Goal: Task Accomplishment & Management: Manage account settings

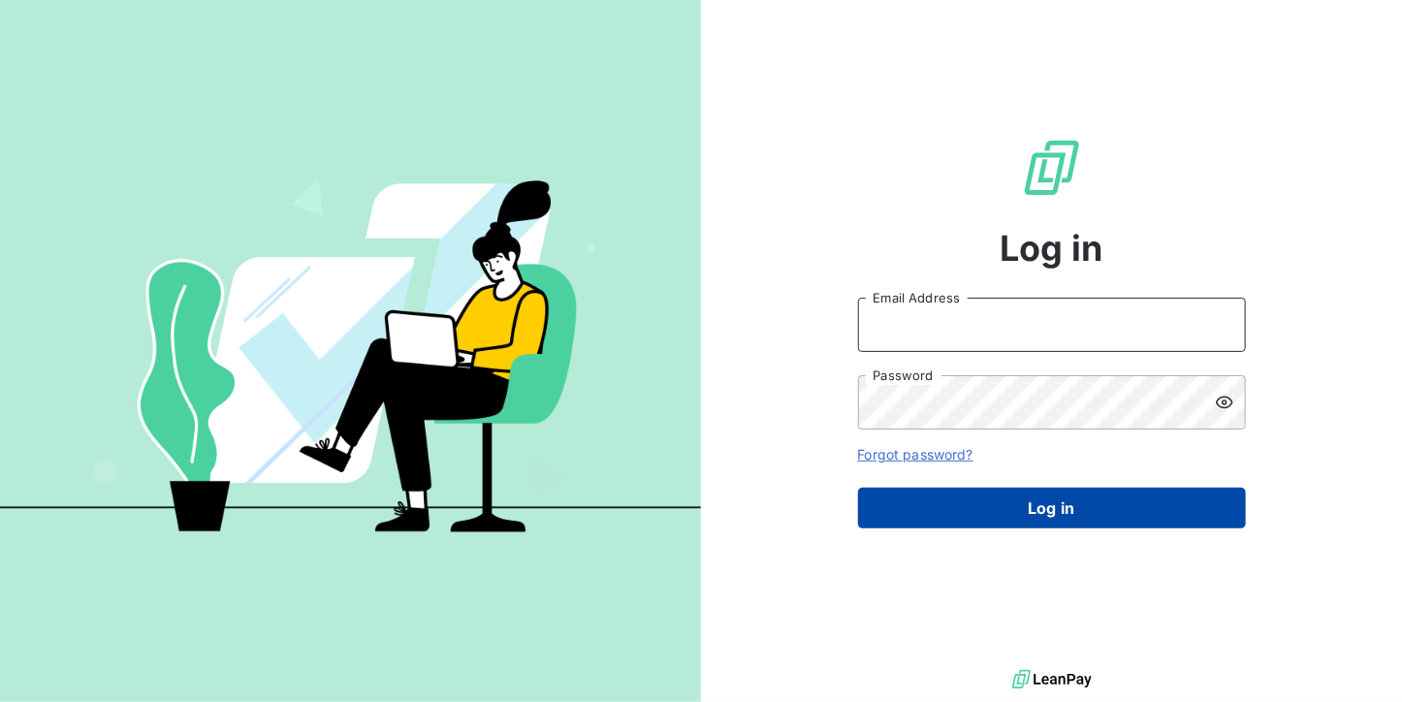
type input "[DOMAIN_NAME][EMAIL_ADDRESS][DOMAIN_NAME]"
click at [958, 501] on button "Log in" at bounding box center [1052, 508] width 388 height 41
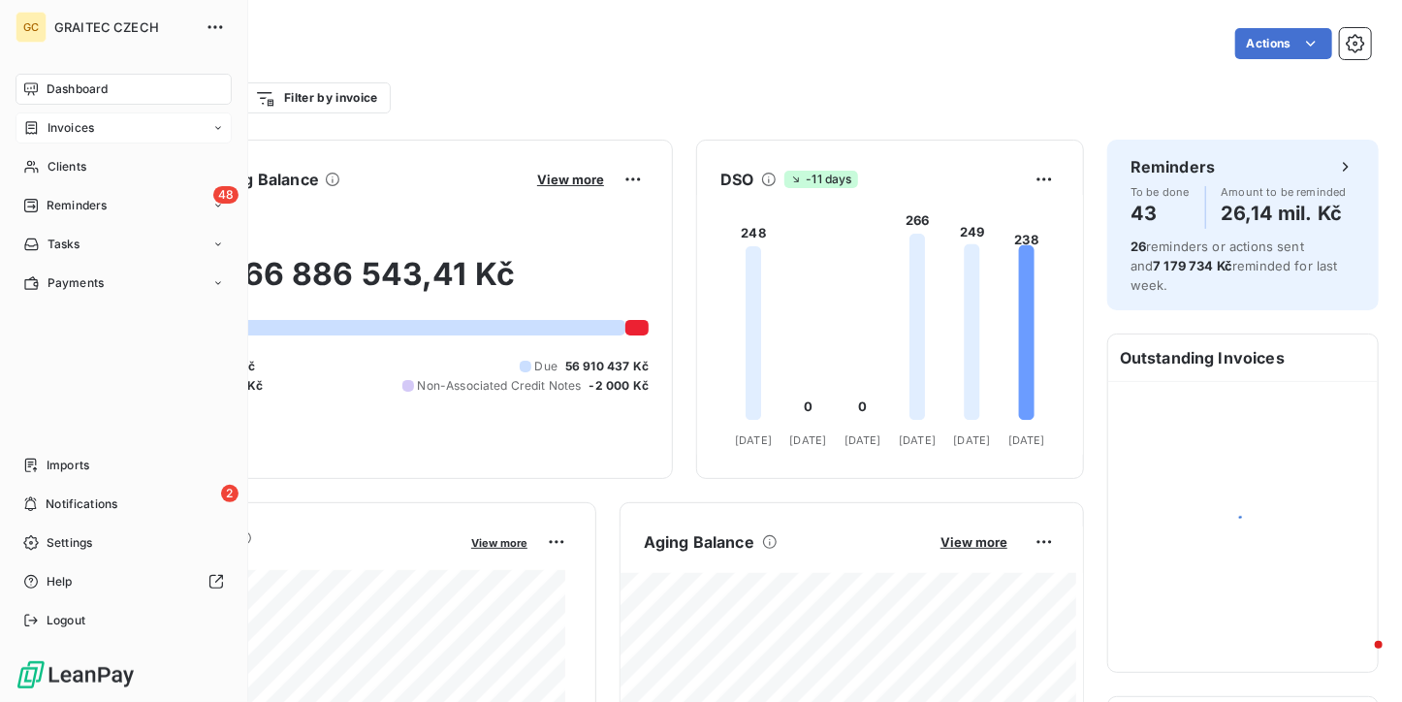
click at [48, 130] on span "Invoices" at bounding box center [71, 127] width 47 height 17
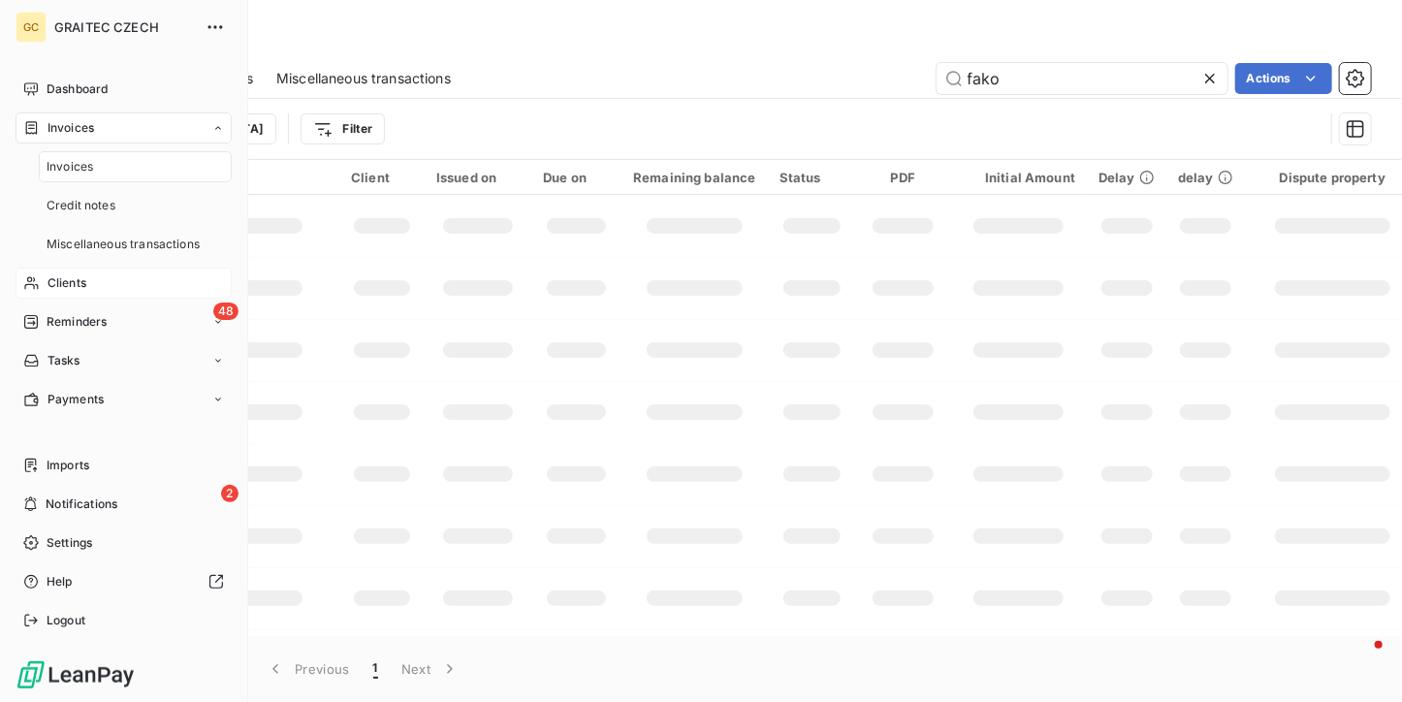
click at [58, 290] on span "Clients" at bounding box center [67, 282] width 39 height 17
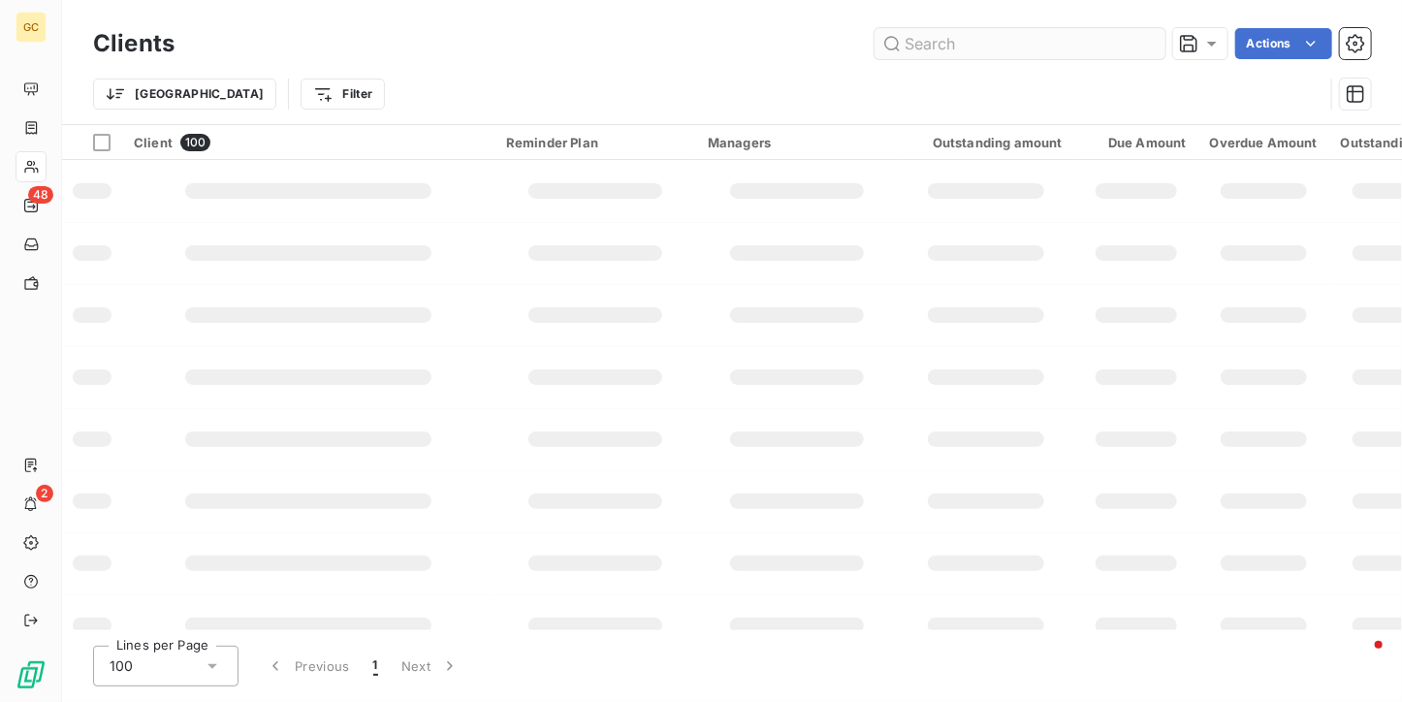
click at [1064, 48] on input "text" at bounding box center [1019, 43] width 291 height 31
type input "třinecká projekce"
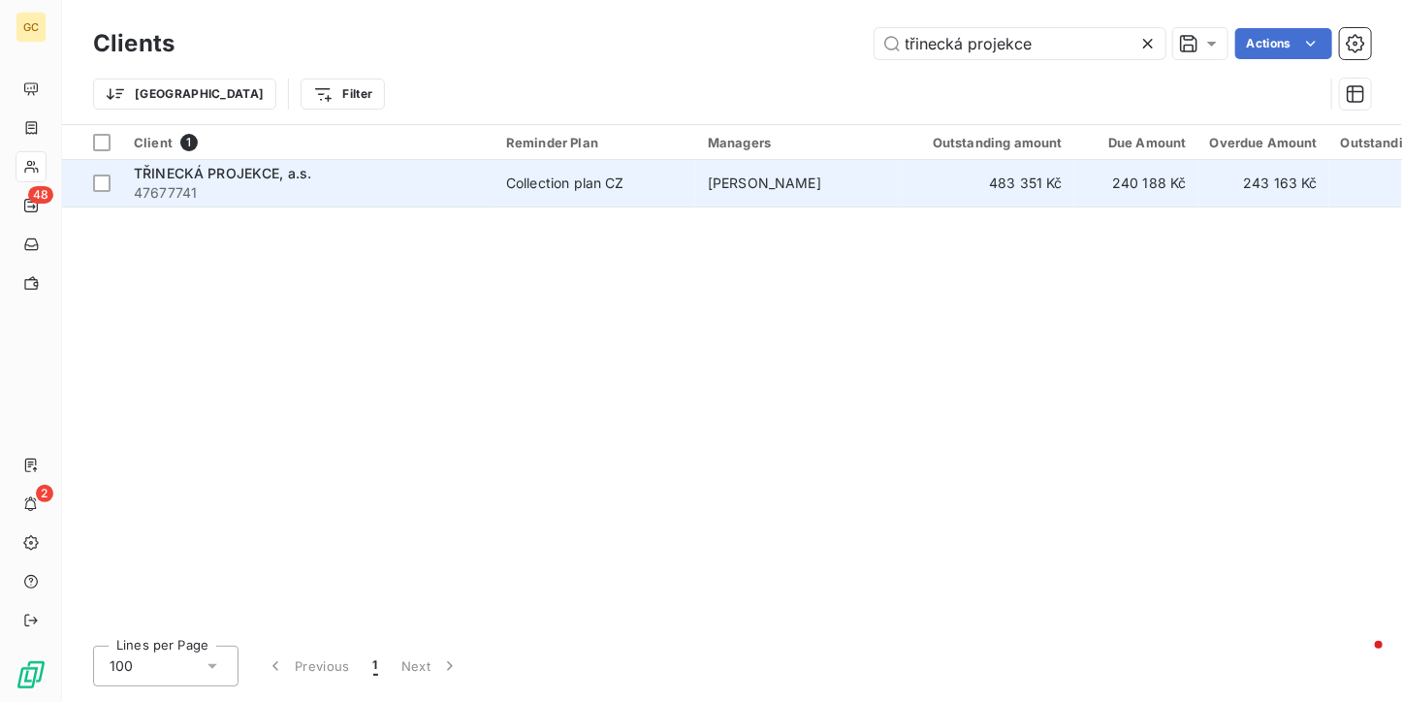
click at [663, 198] on td "Collection plan CZ" at bounding box center [595, 183] width 202 height 47
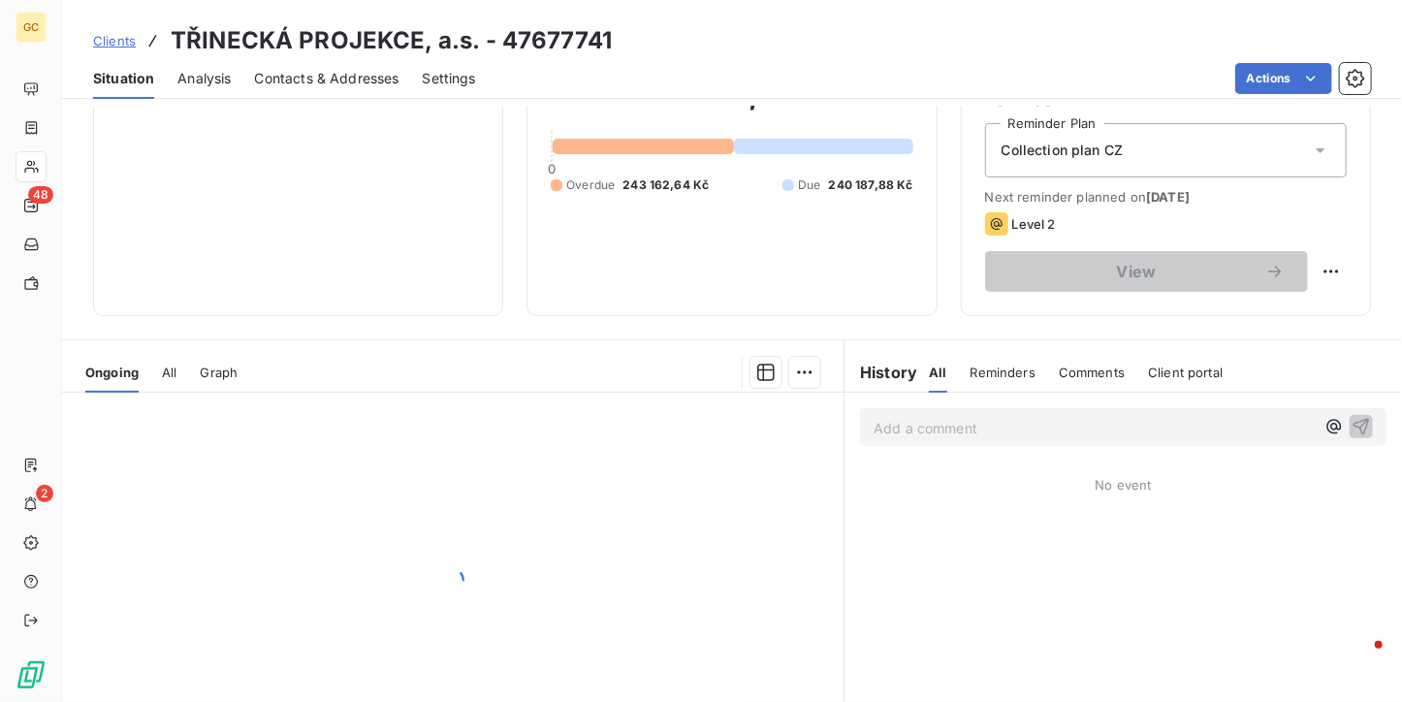
scroll to position [194, 0]
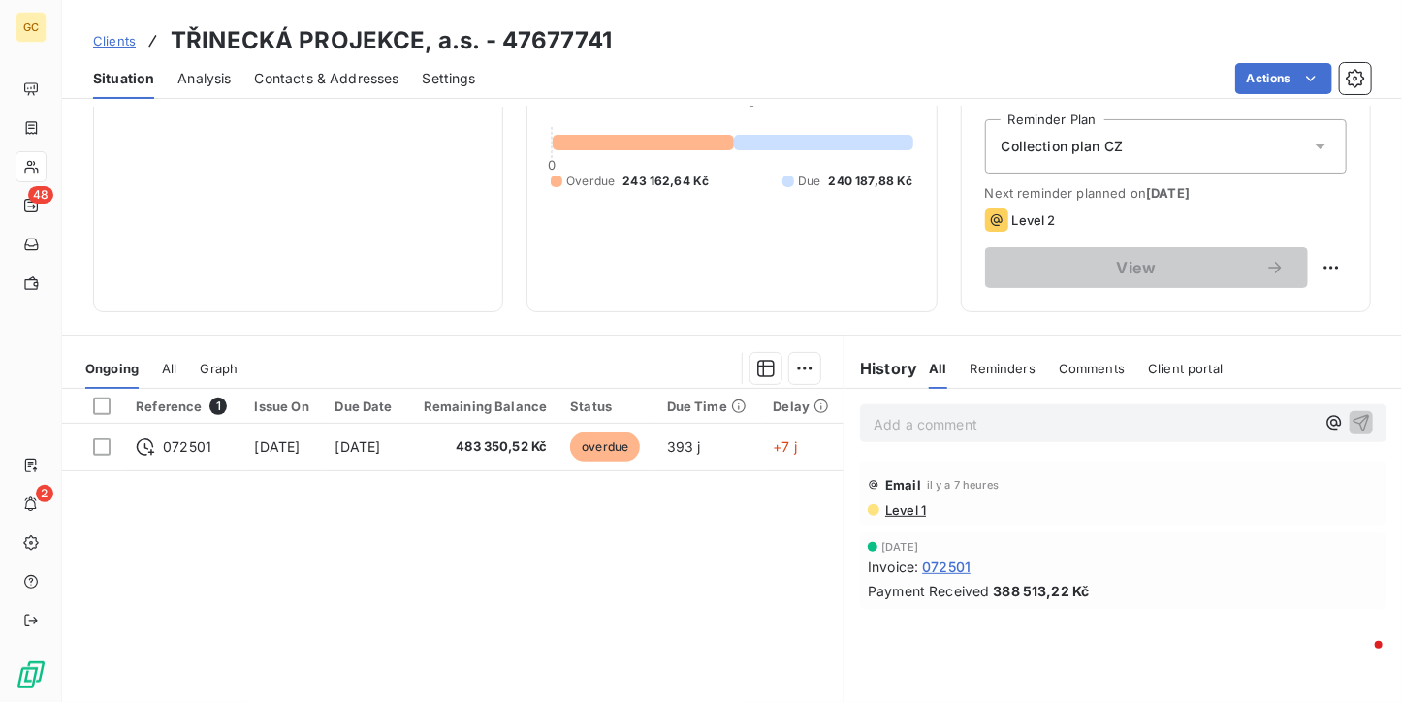
click at [945, 433] on p "Add a comment ﻿" at bounding box center [1093, 424] width 441 height 24
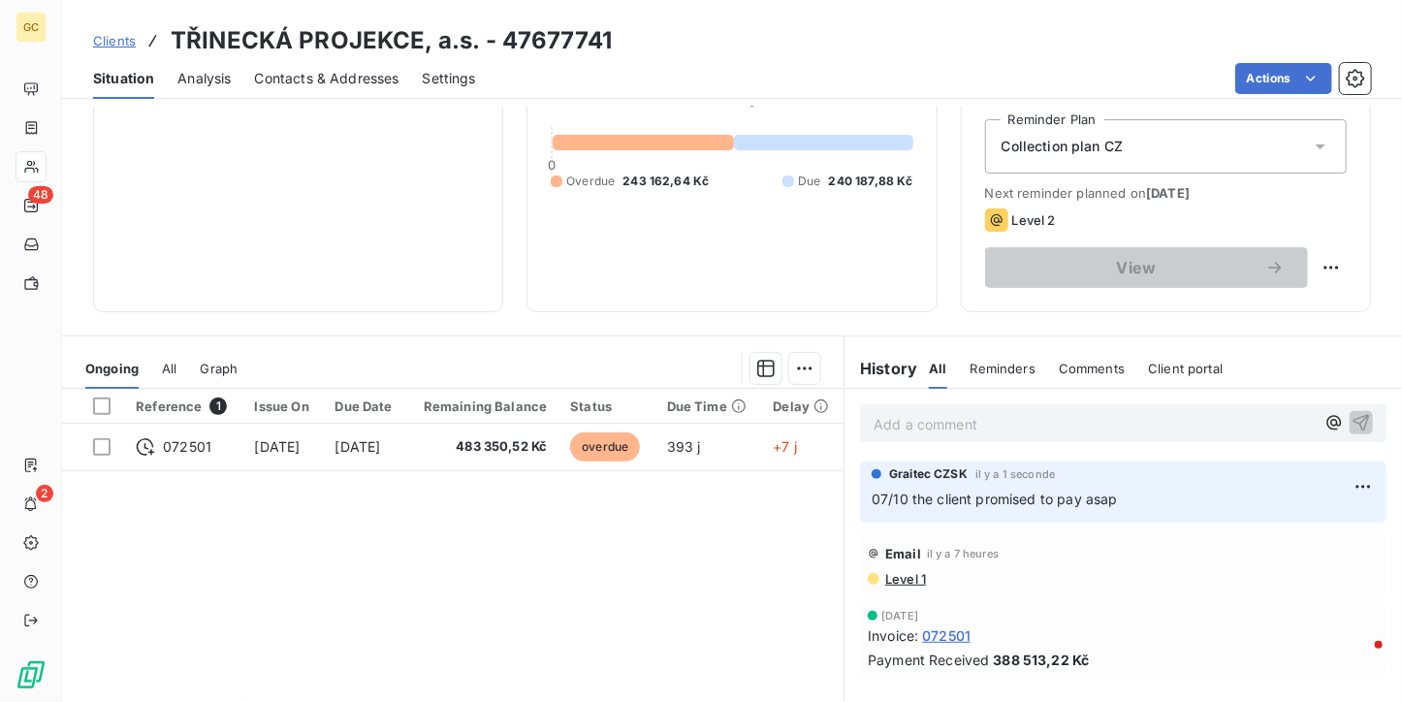
click at [129, 47] on span "Clients" at bounding box center [114, 41] width 43 height 16
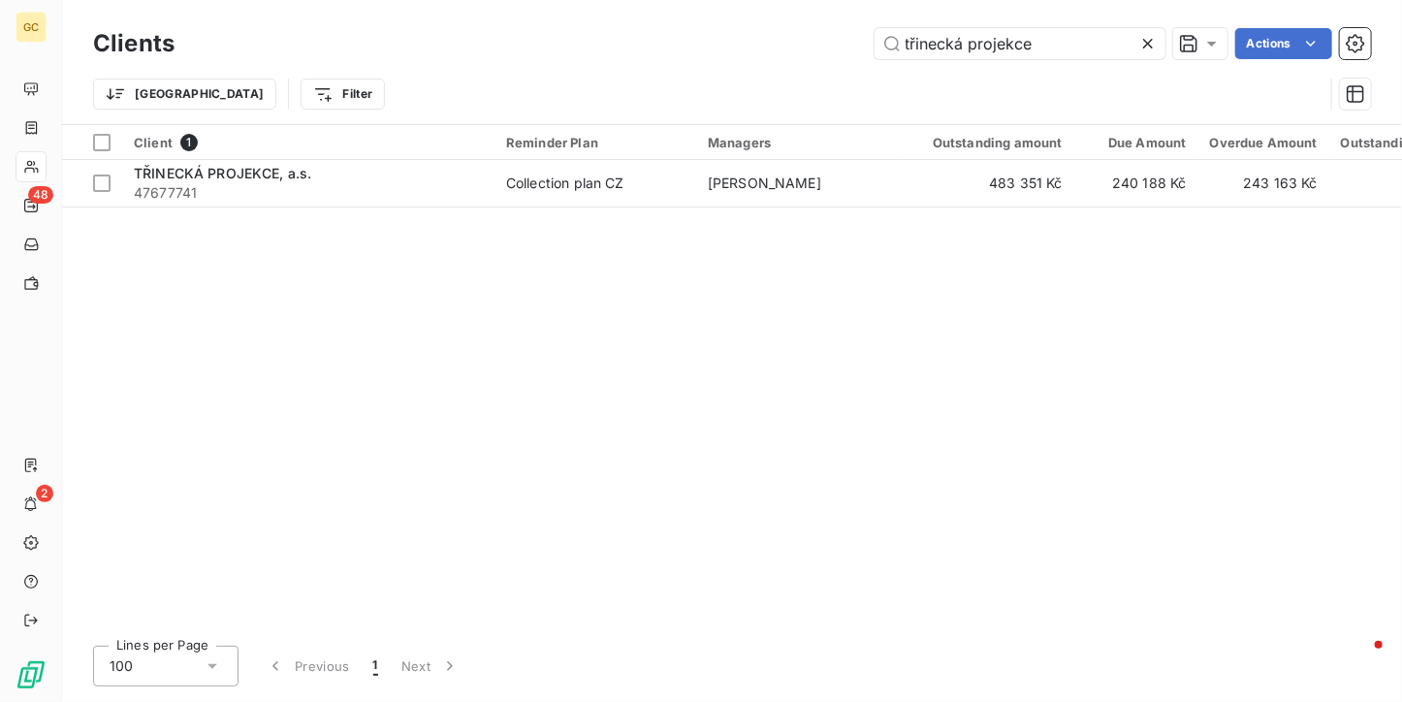
click at [1159, 46] on div at bounding box center [1151, 43] width 27 height 31
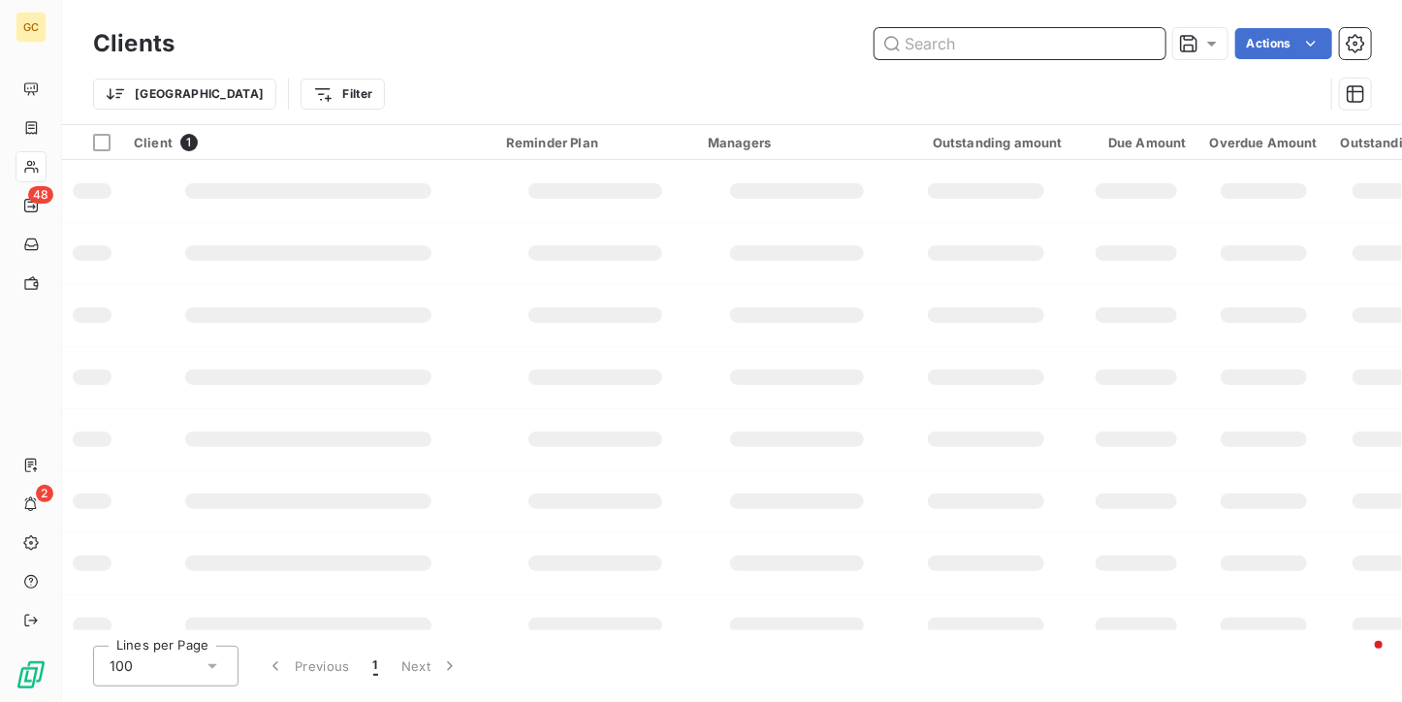
click at [1004, 46] on input "text" at bounding box center [1019, 43] width 291 height 31
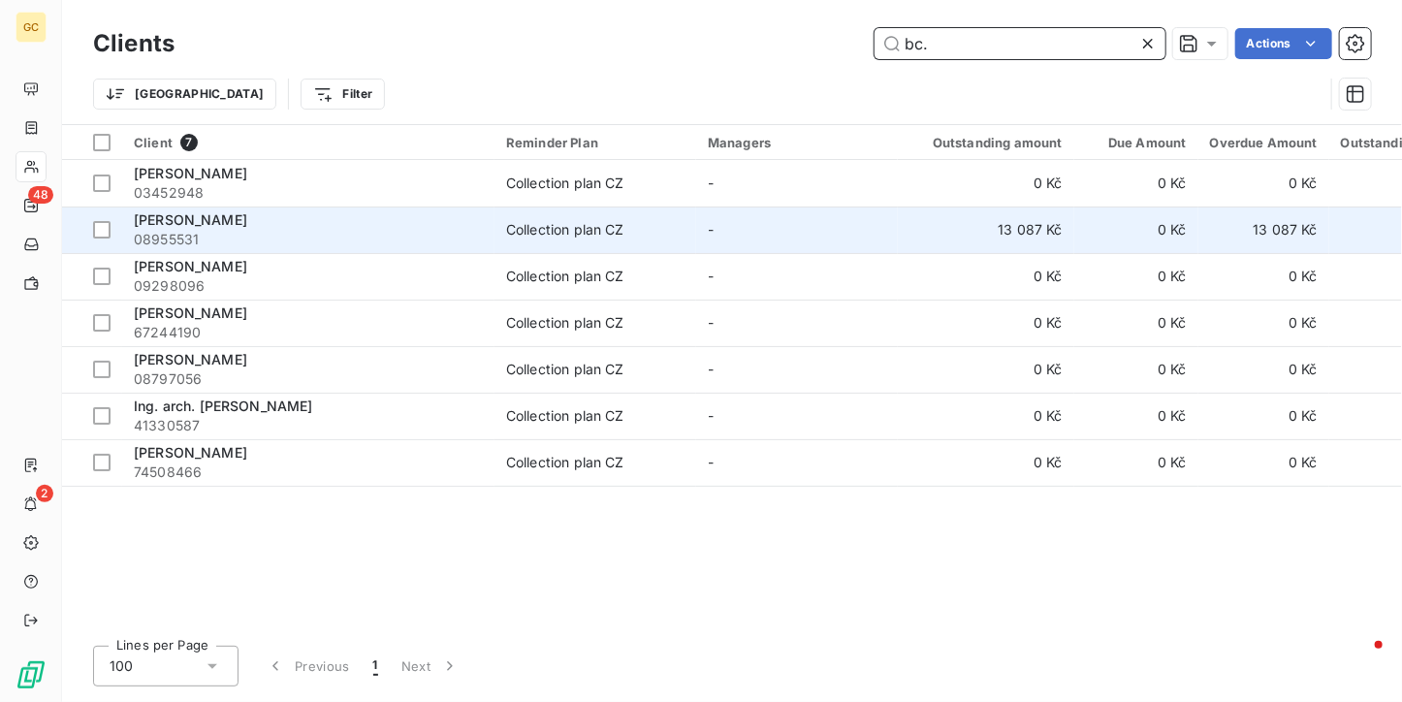
type input "bc."
click at [368, 249] on td "[PERSON_NAME] 08955531" at bounding box center [308, 229] width 372 height 47
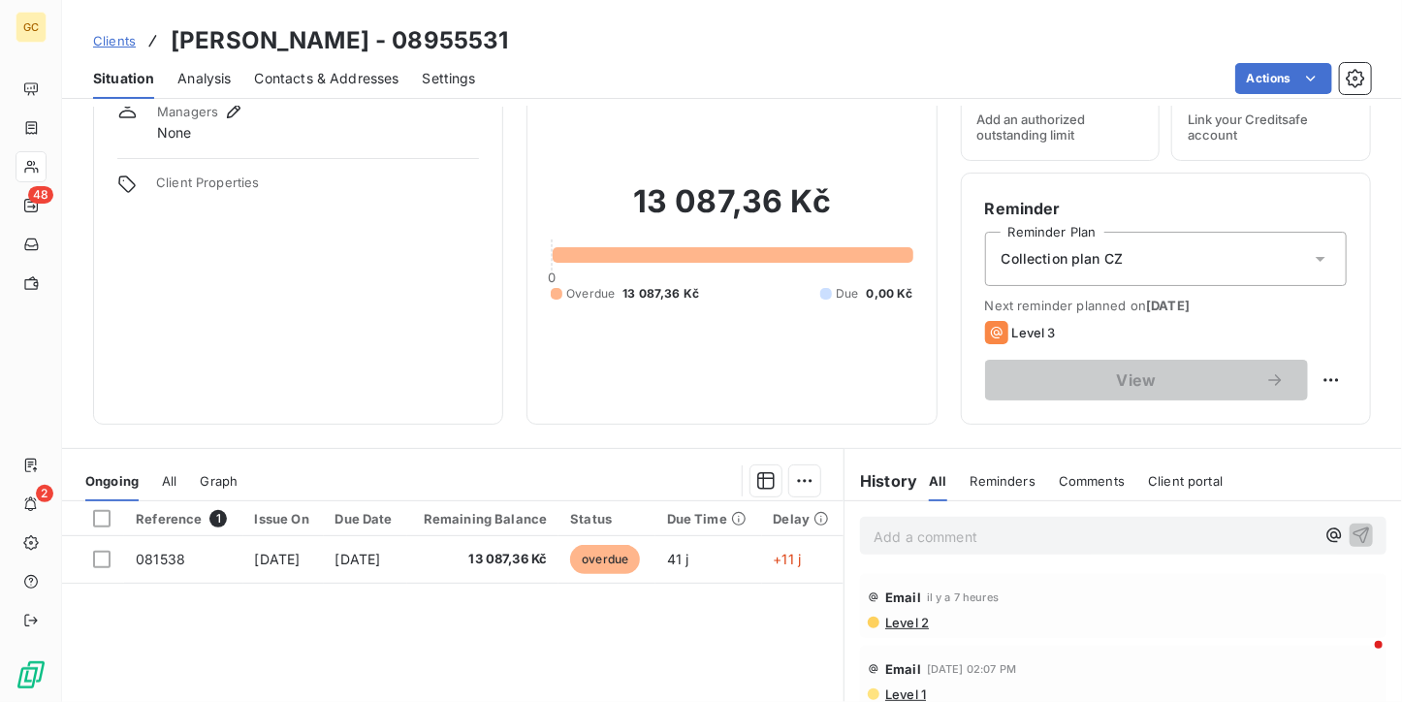
scroll to position [194, 0]
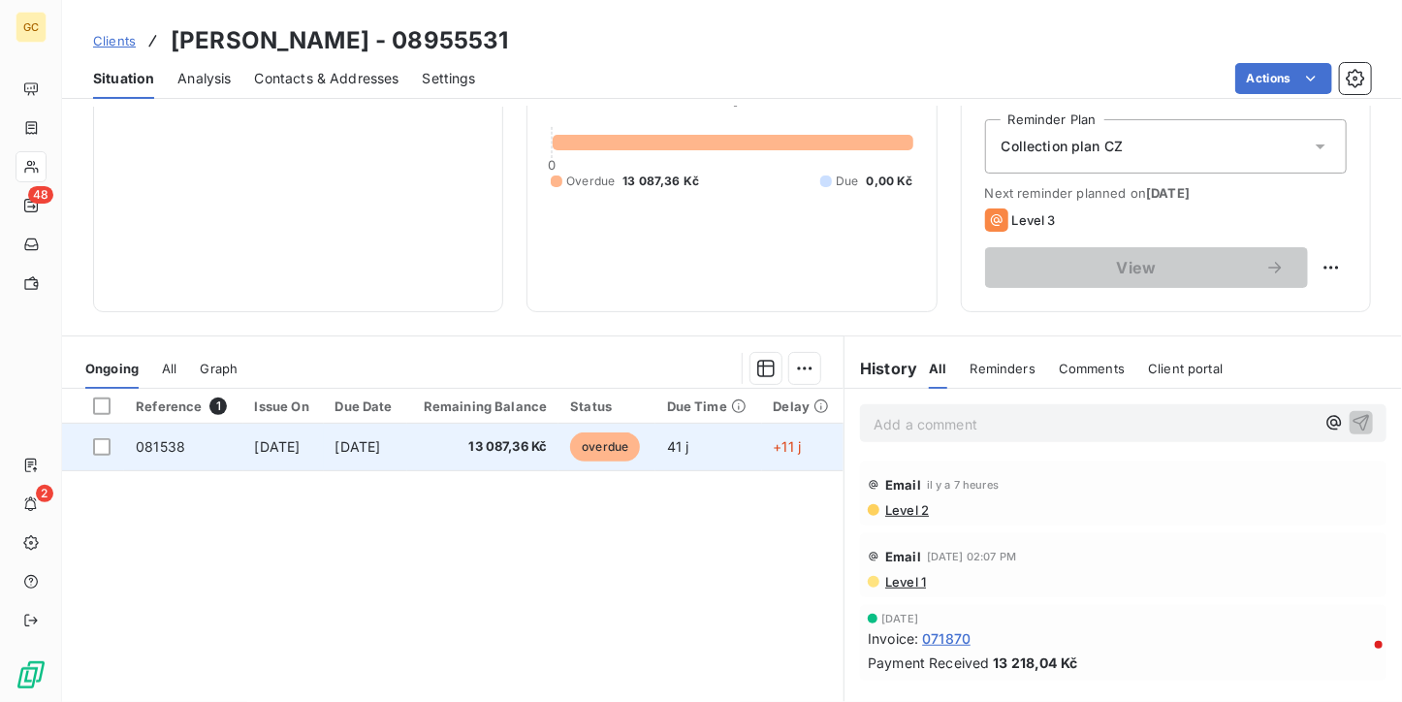
click at [407, 436] on td "[DATE]" at bounding box center [365, 447] width 83 height 47
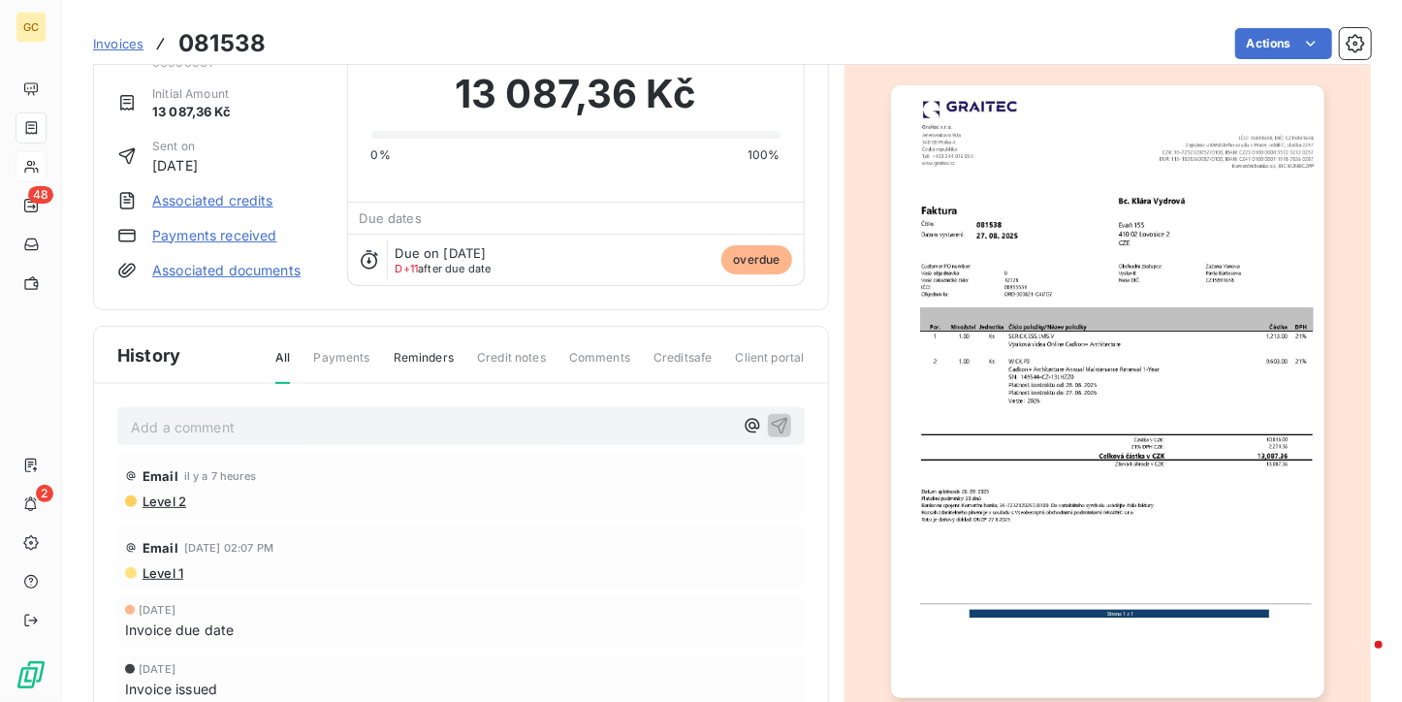
scroll to position [99, 0]
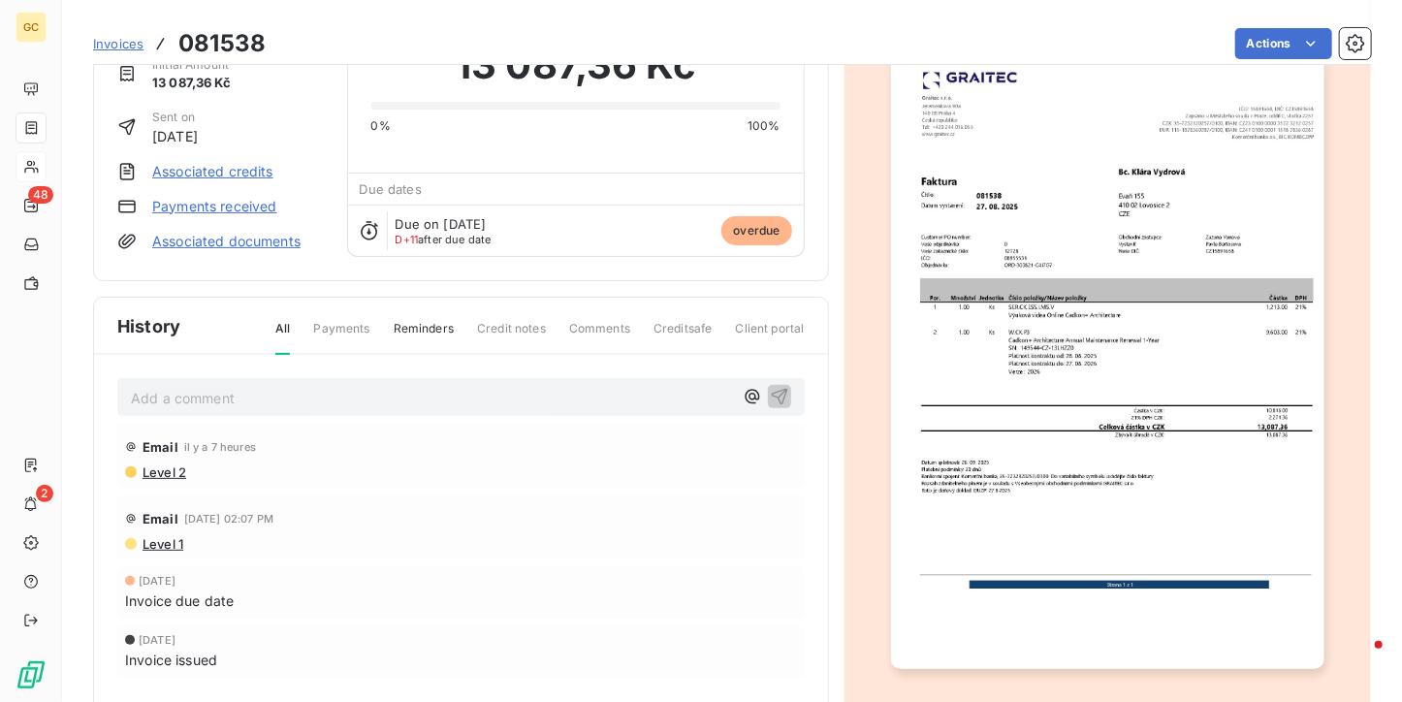
click at [310, 393] on p "Add a comment ﻿" at bounding box center [432, 398] width 602 height 24
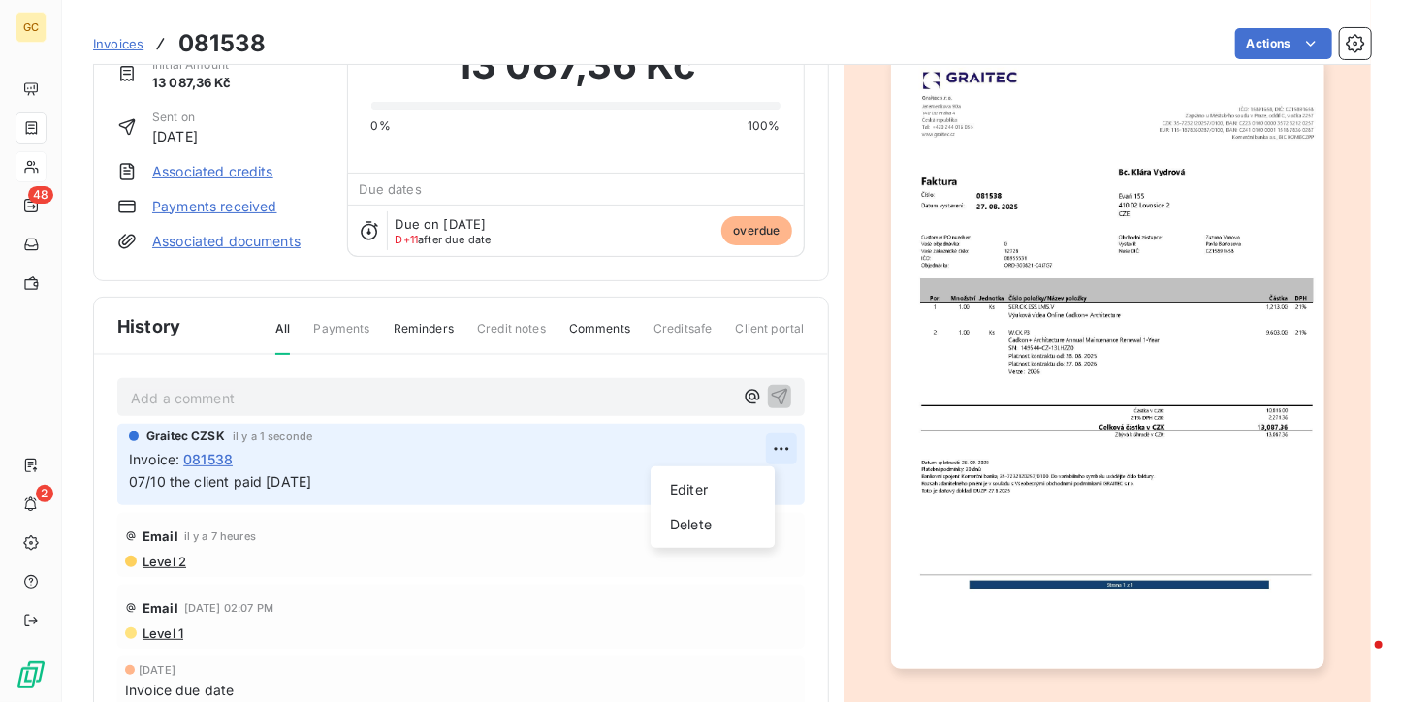
click at [759, 443] on html "GC 48 2 Invoices 081538 Actions [PERSON_NAME] 08955531 Initial Amount 13 087,36…" at bounding box center [701, 351] width 1402 height 702
click at [711, 489] on div "Editer" at bounding box center [712, 489] width 109 height 31
click at [232, 481] on span "07/10 the client paid [DATE]" at bounding box center [220, 481] width 182 height 16
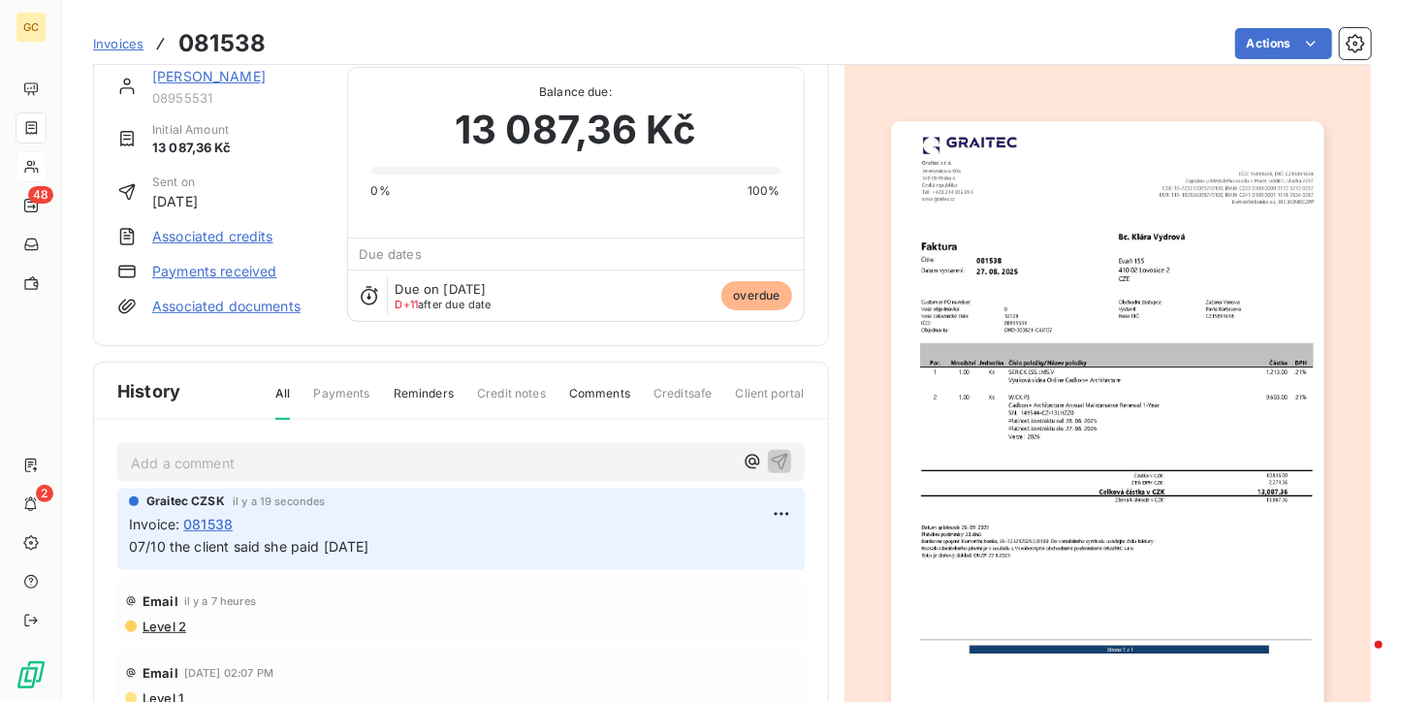
scroll to position [0, 0]
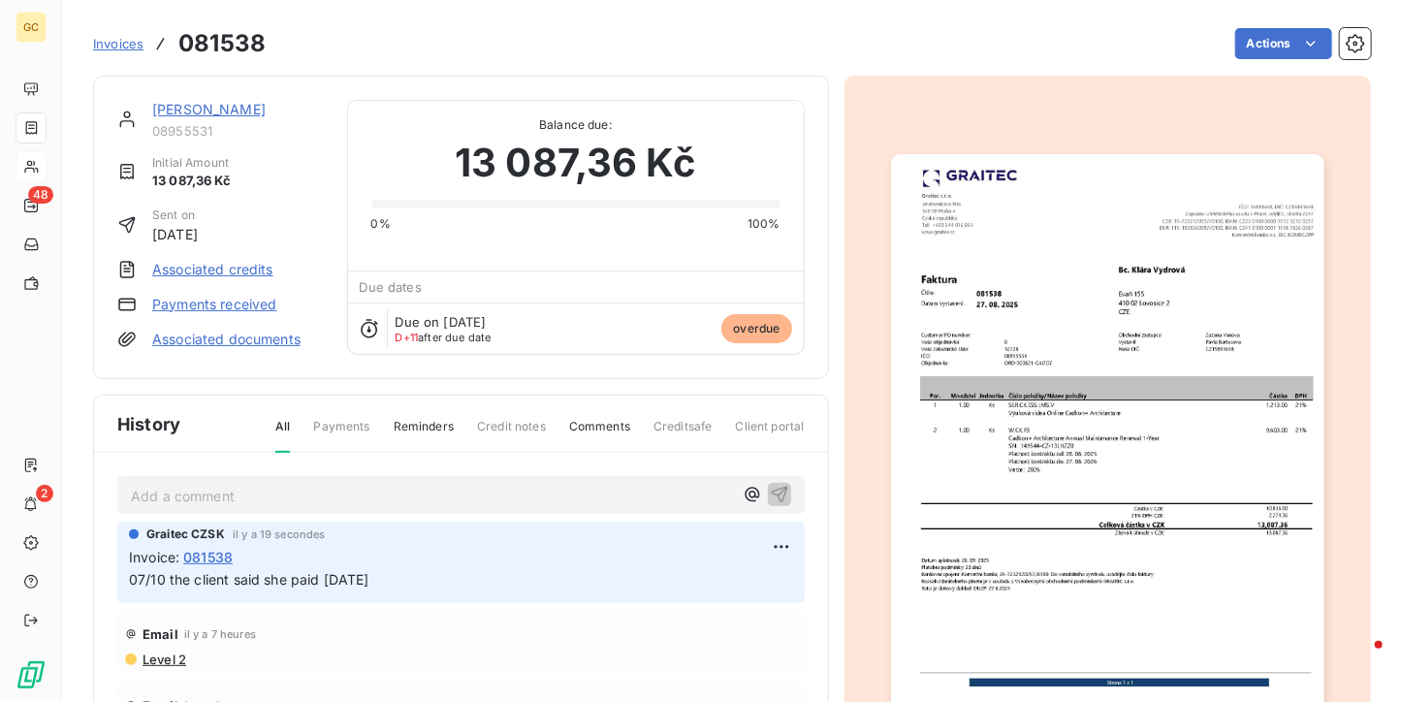
click at [217, 114] on link "[PERSON_NAME]" at bounding box center [208, 109] width 113 height 16
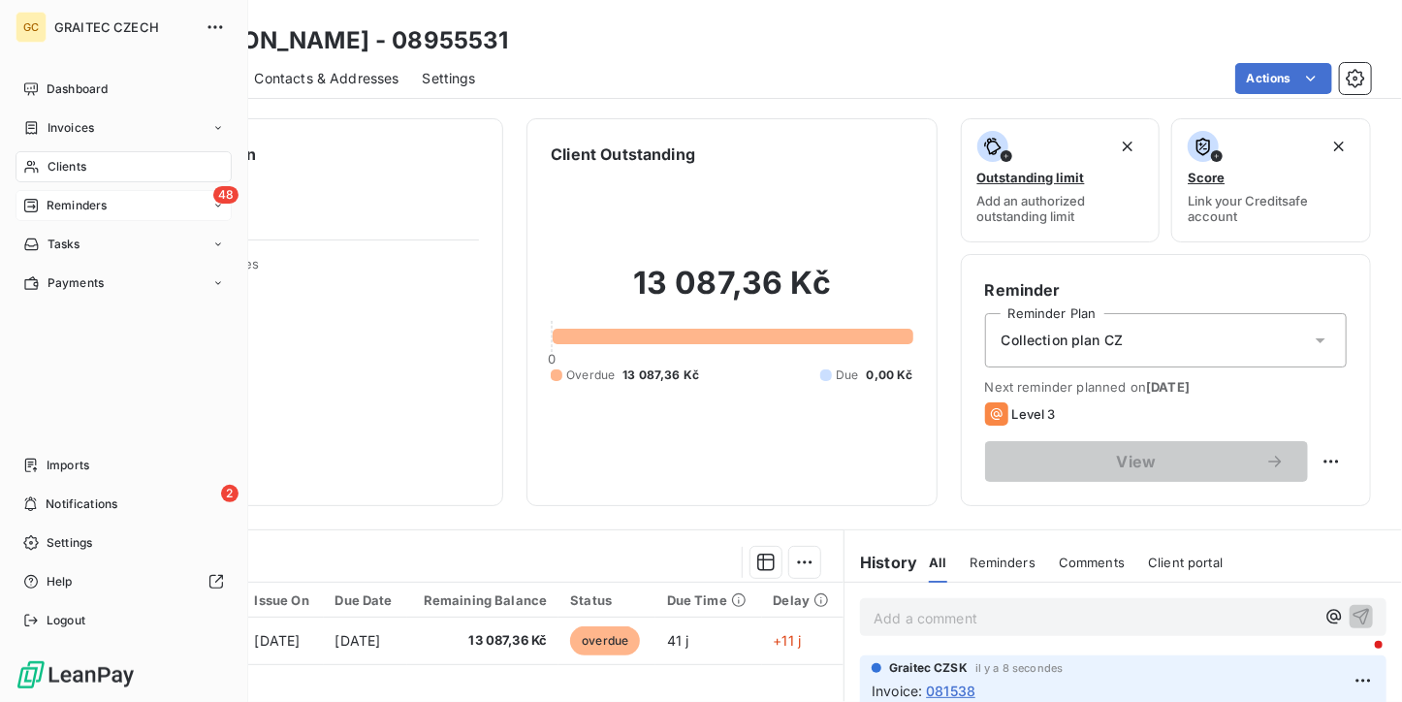
click at [128, 196] on div "48 Reminders" at bounding box center [124, 205] width 216 height 31
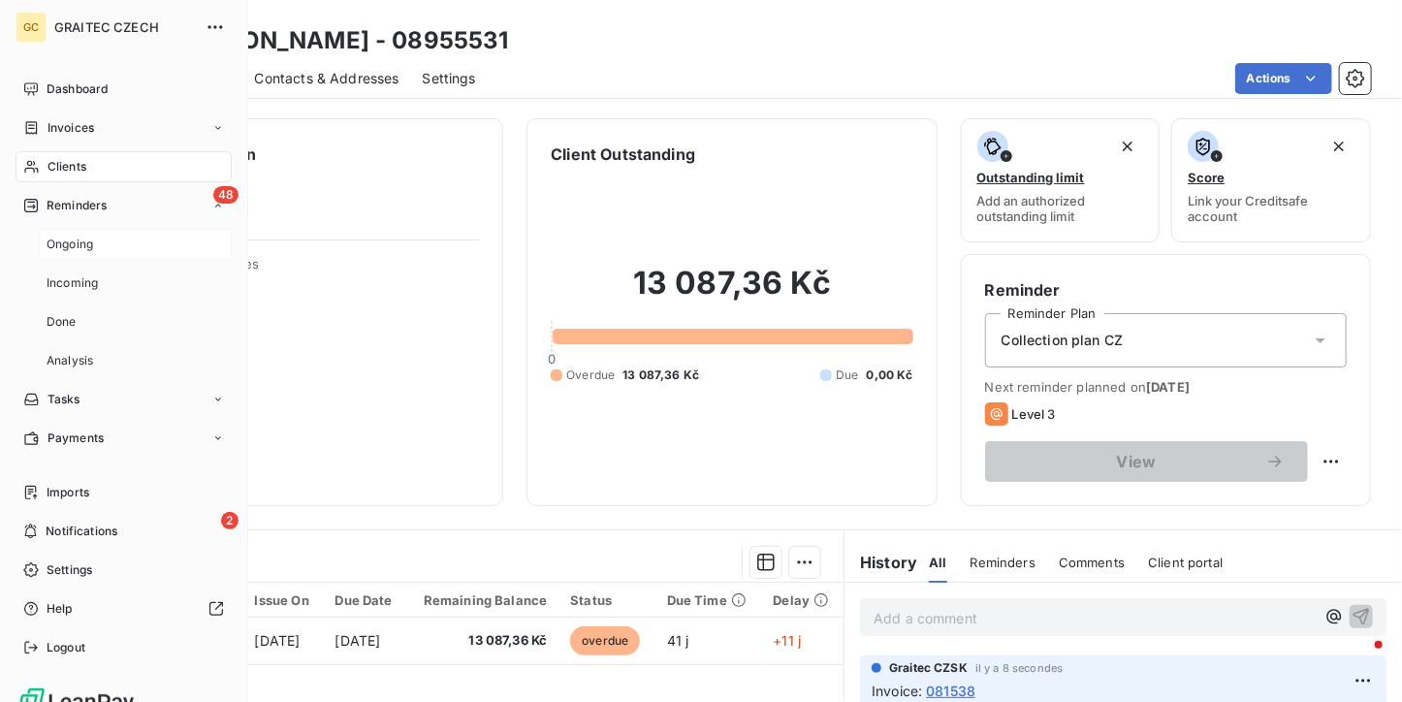
click at [112, 247] on div "Ongoing" at bounding box center [135, 244] width 193 height 31
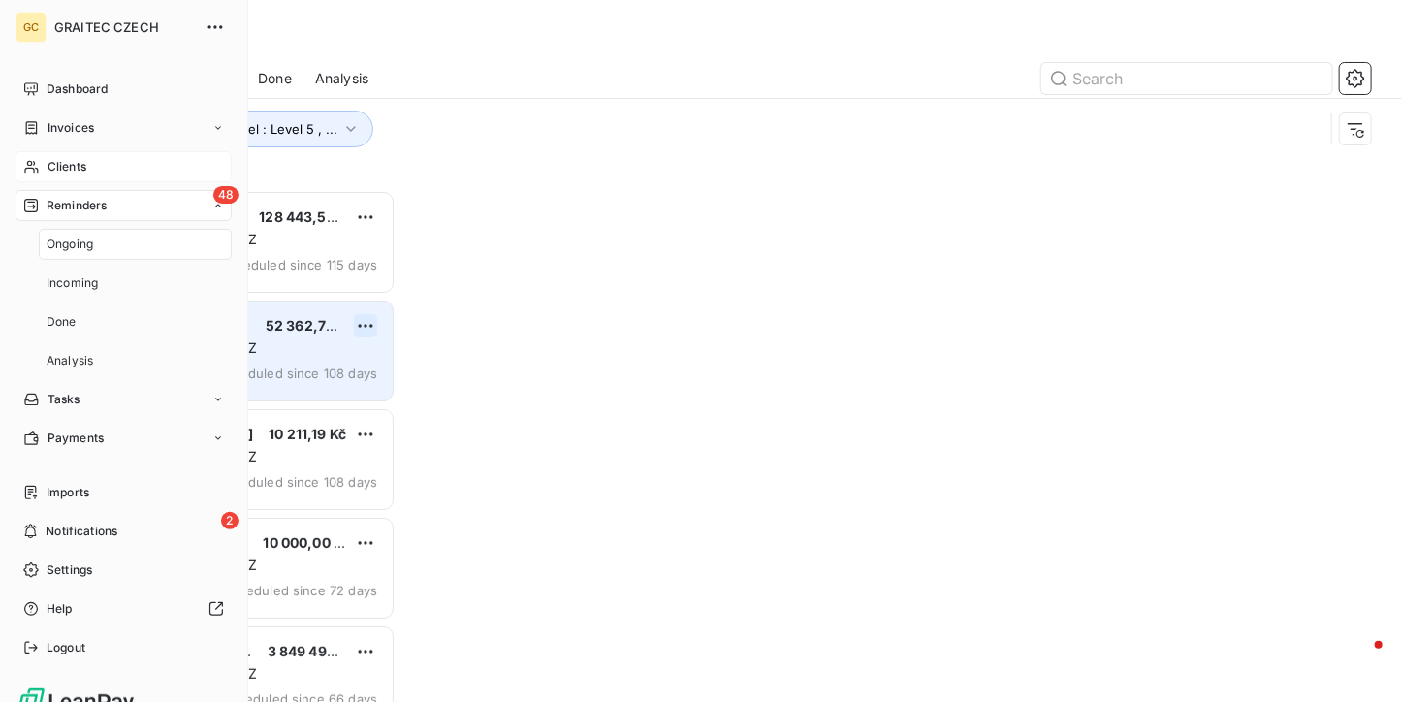
scroll to position [496, 287]
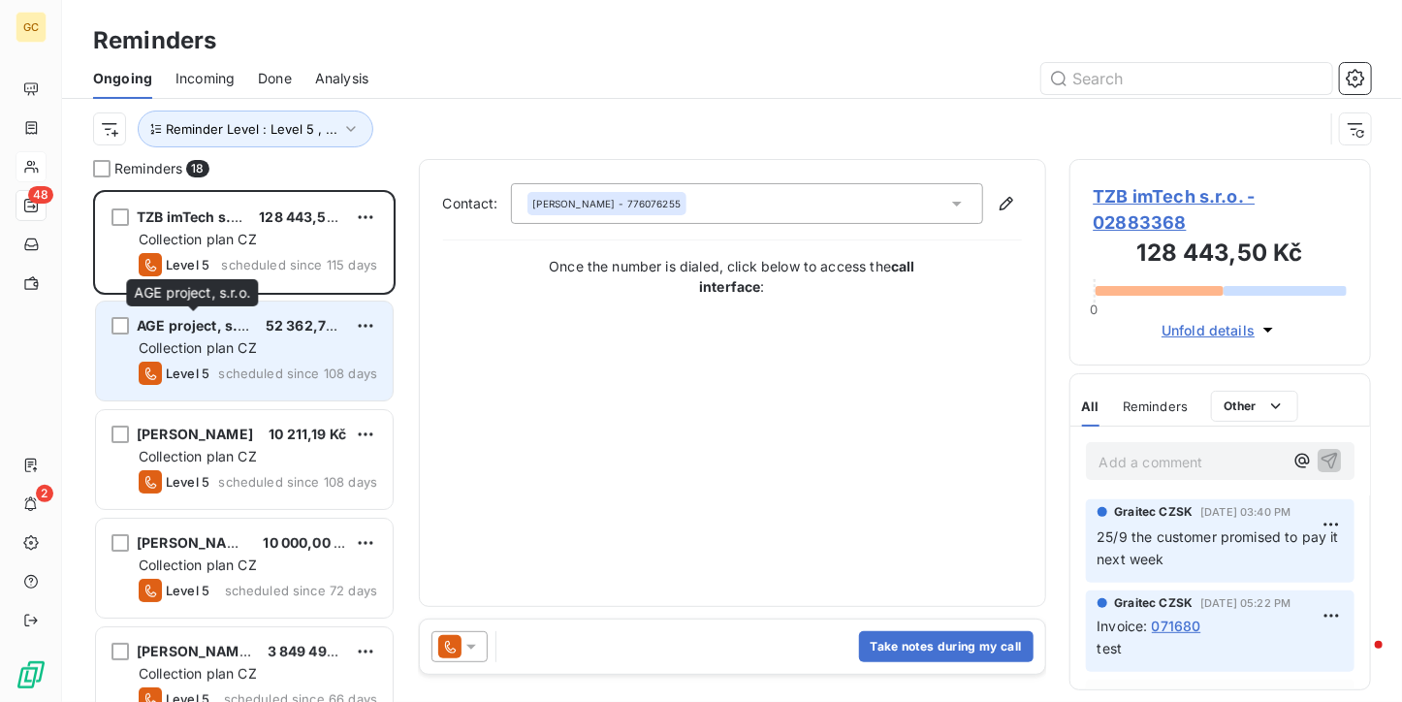
click at [242, 334] on div "AGE project, s.r.o." at bounding box center [193, 325] width 113 height 19
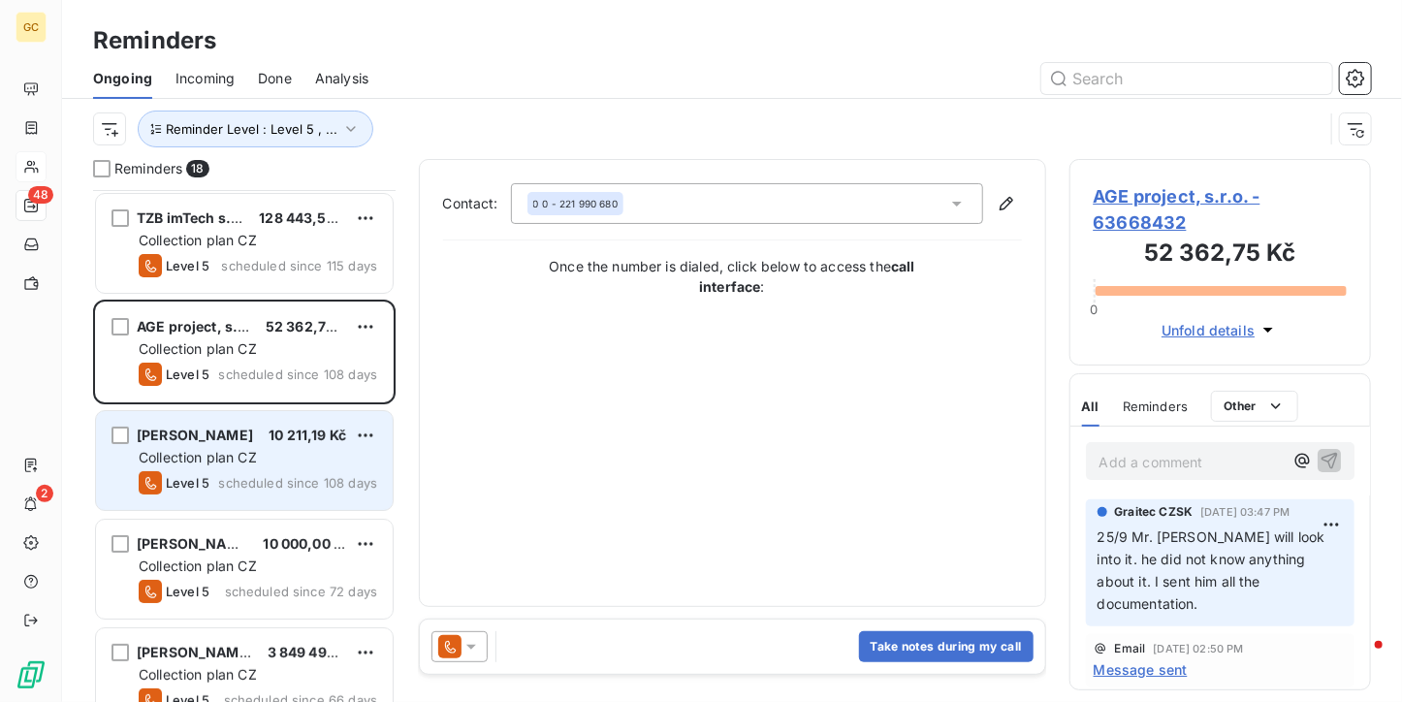
scroll to position [194, 0]
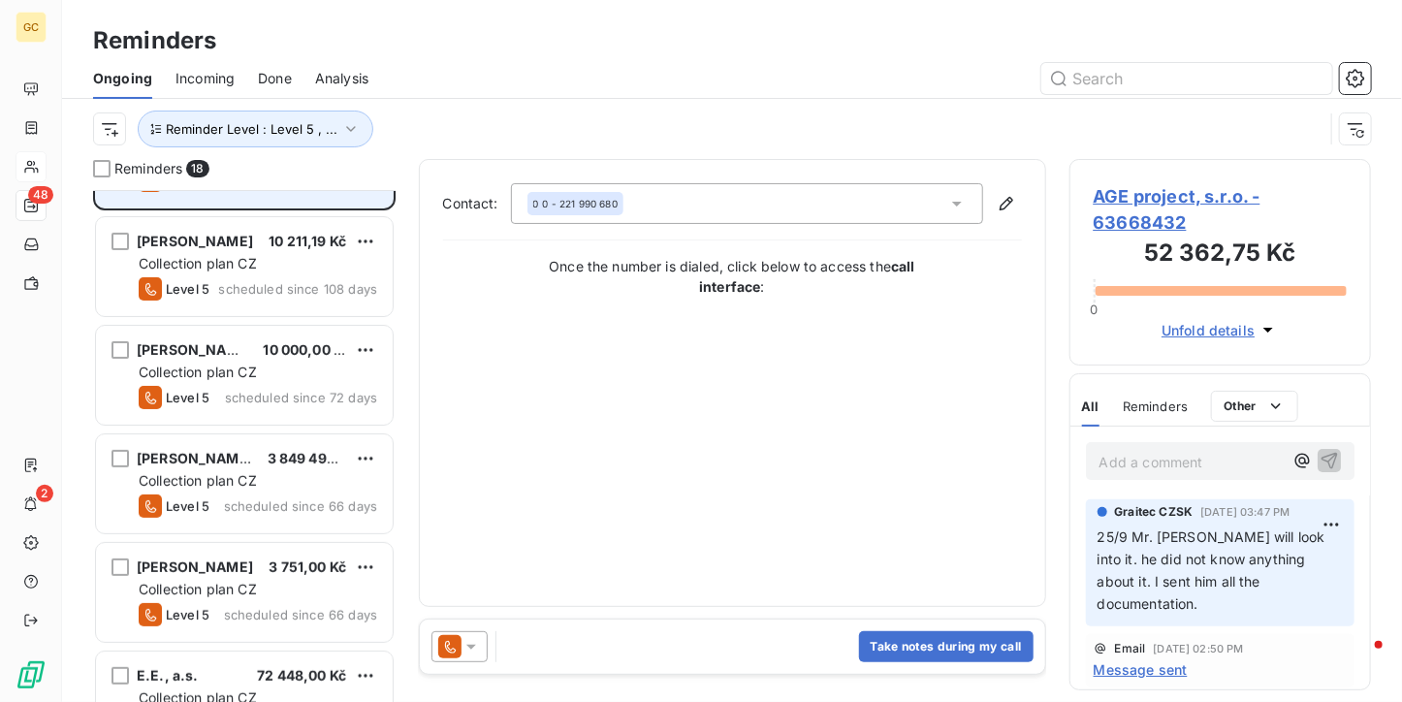
click at [280, 196] on div "AGE project, s.r.o. 52 362,75 Kč Collection plan CZ Level 5 scheduled since 108…" at bounding box center [244, 158] width 297 height 99
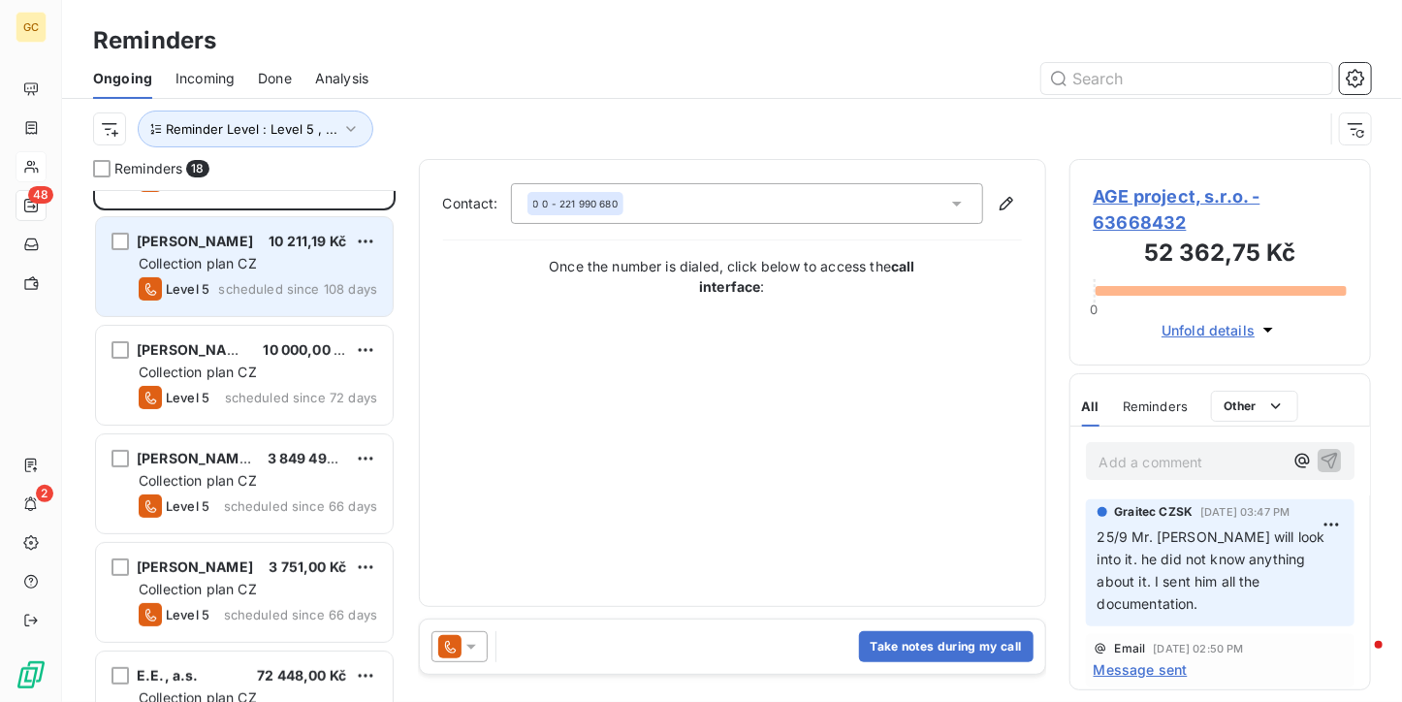
click at [268, 267] on div "Collection plan CZ" at bounding box center [258, 263] width 238 height 19
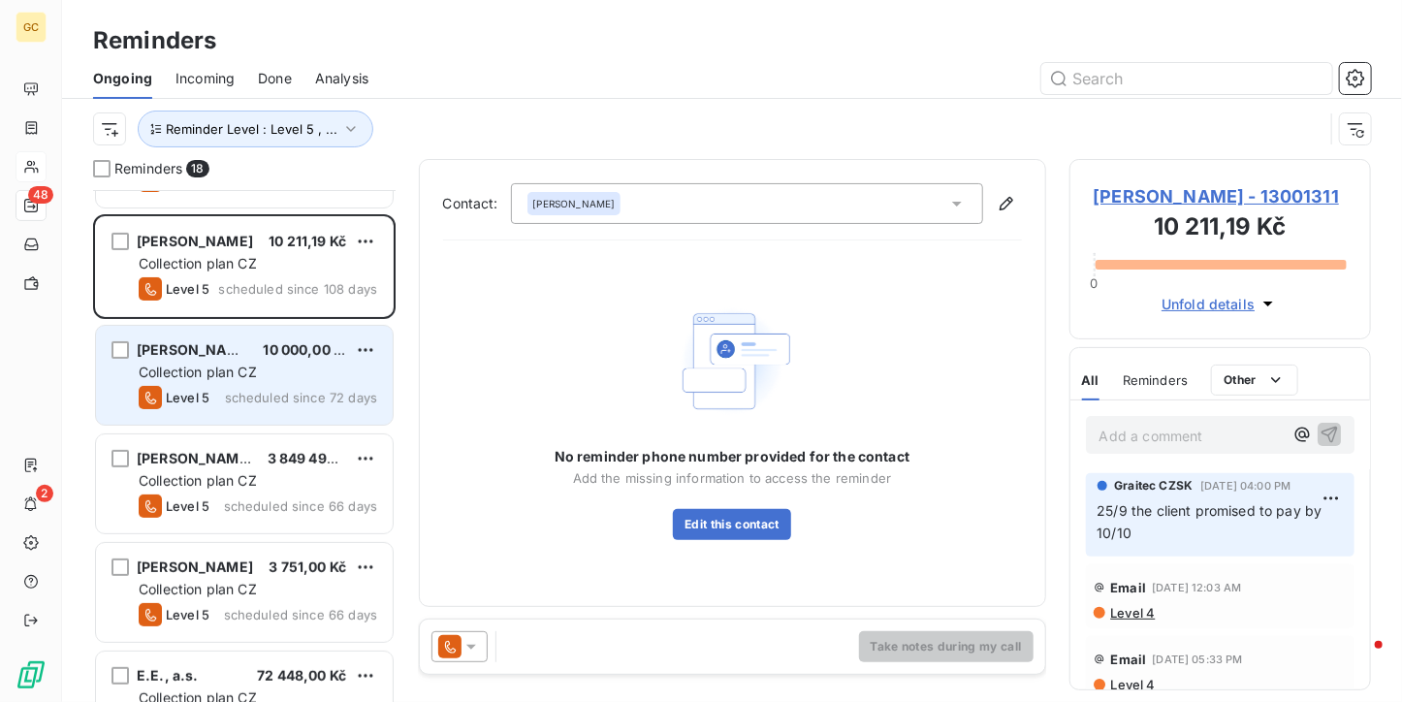
click at [273, 365] on div "Collection plan CZ" at bounding box center [258, 372] width 238 height 19
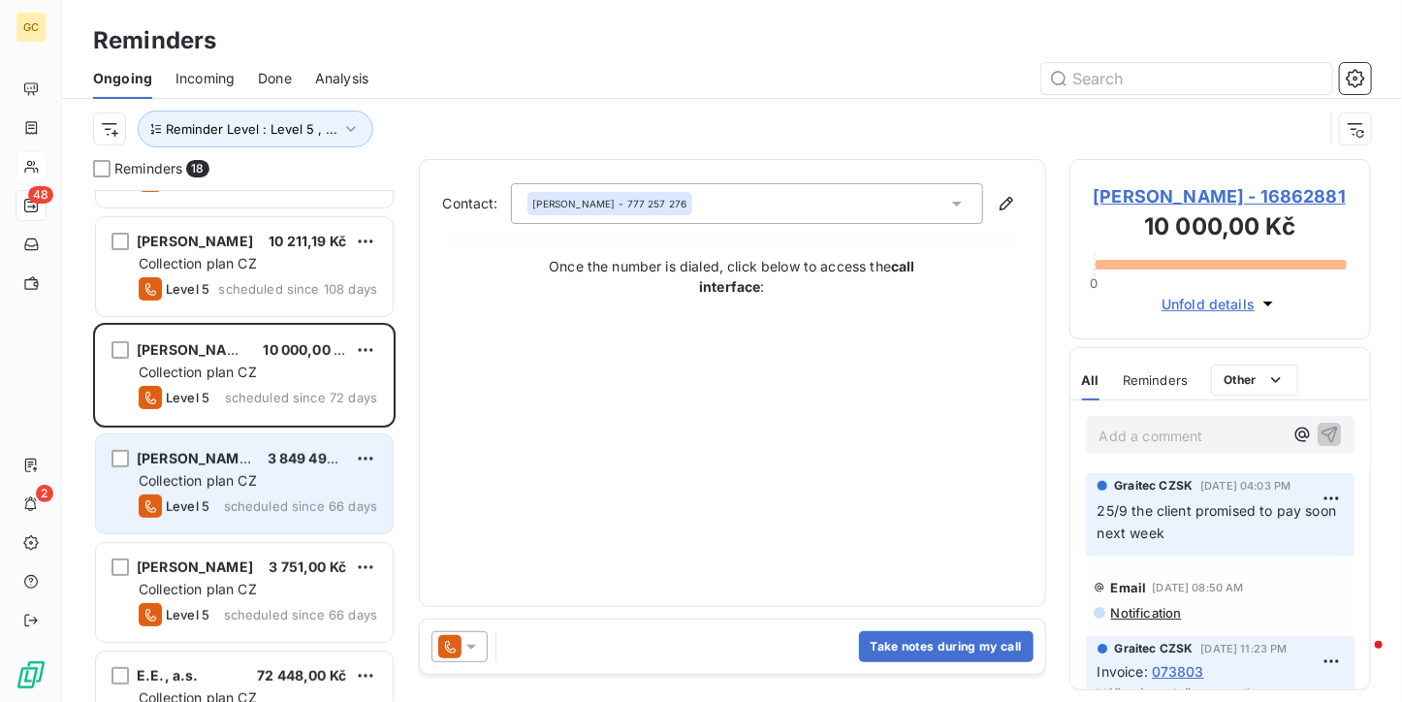
click at [268, 457] on span "3 849 493,84 Kč" at bounding box center [323, 458] width 111 height 16
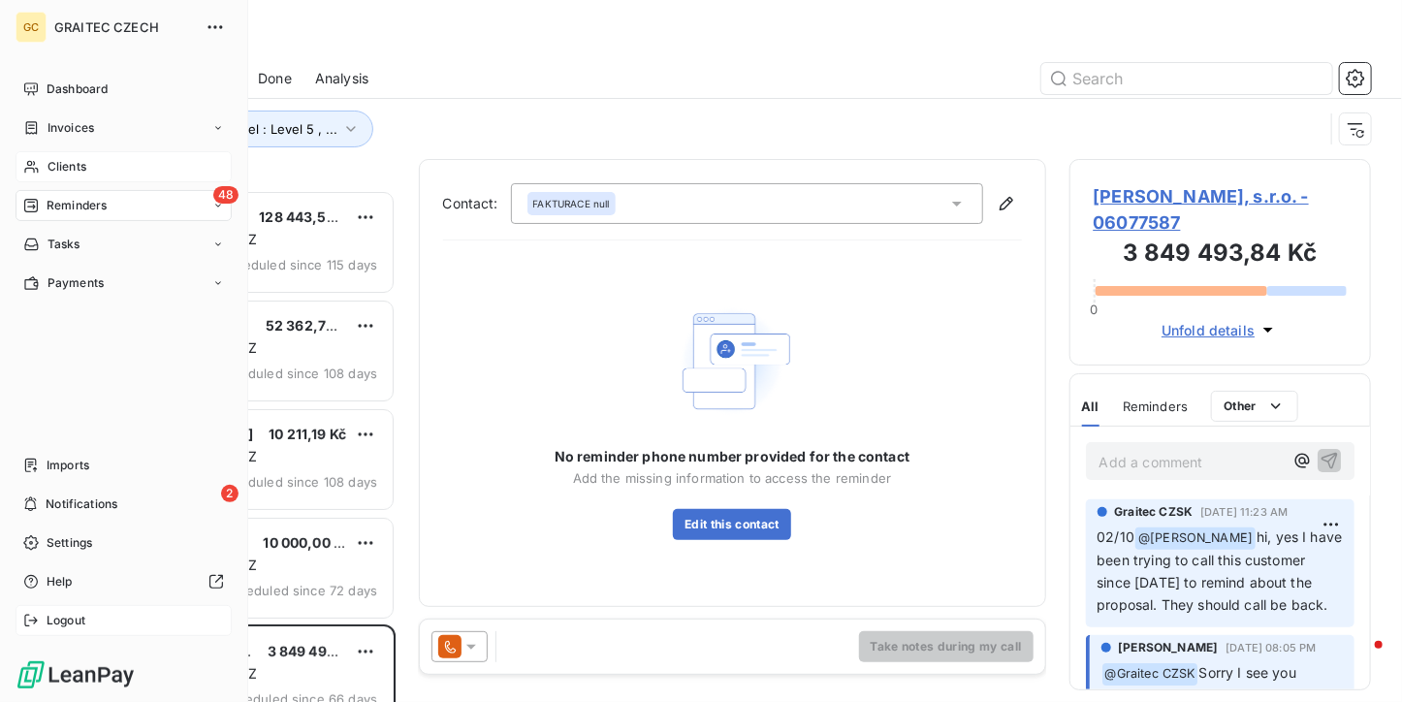
click at [39, 618] on div "Logout" at bounding box center [124, 620] width 216 height 31
